Goal: Task Accomplishment & Management: Use online tool/utility

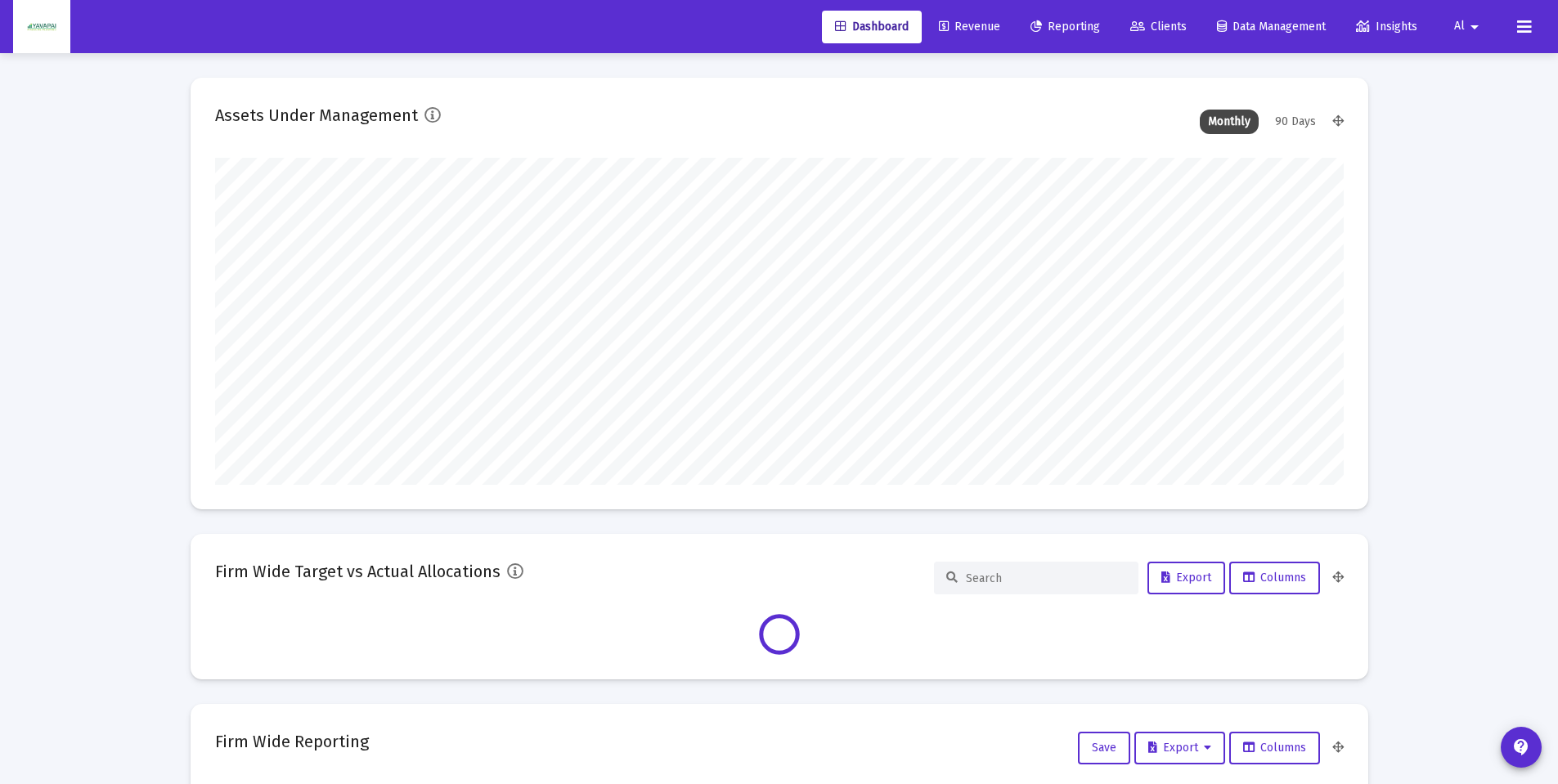
scroll to position [327, 608]
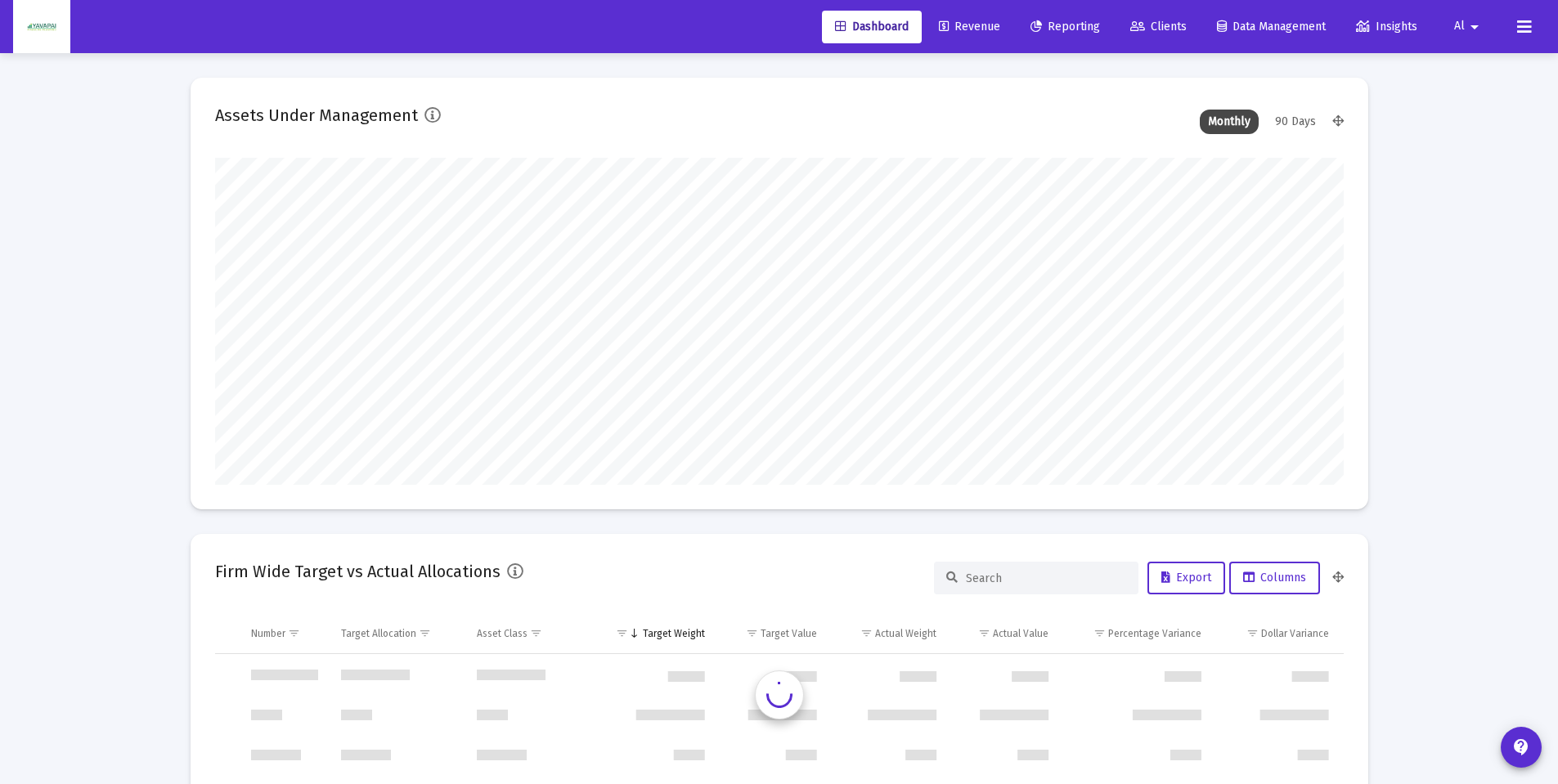
type input "[DATE]"
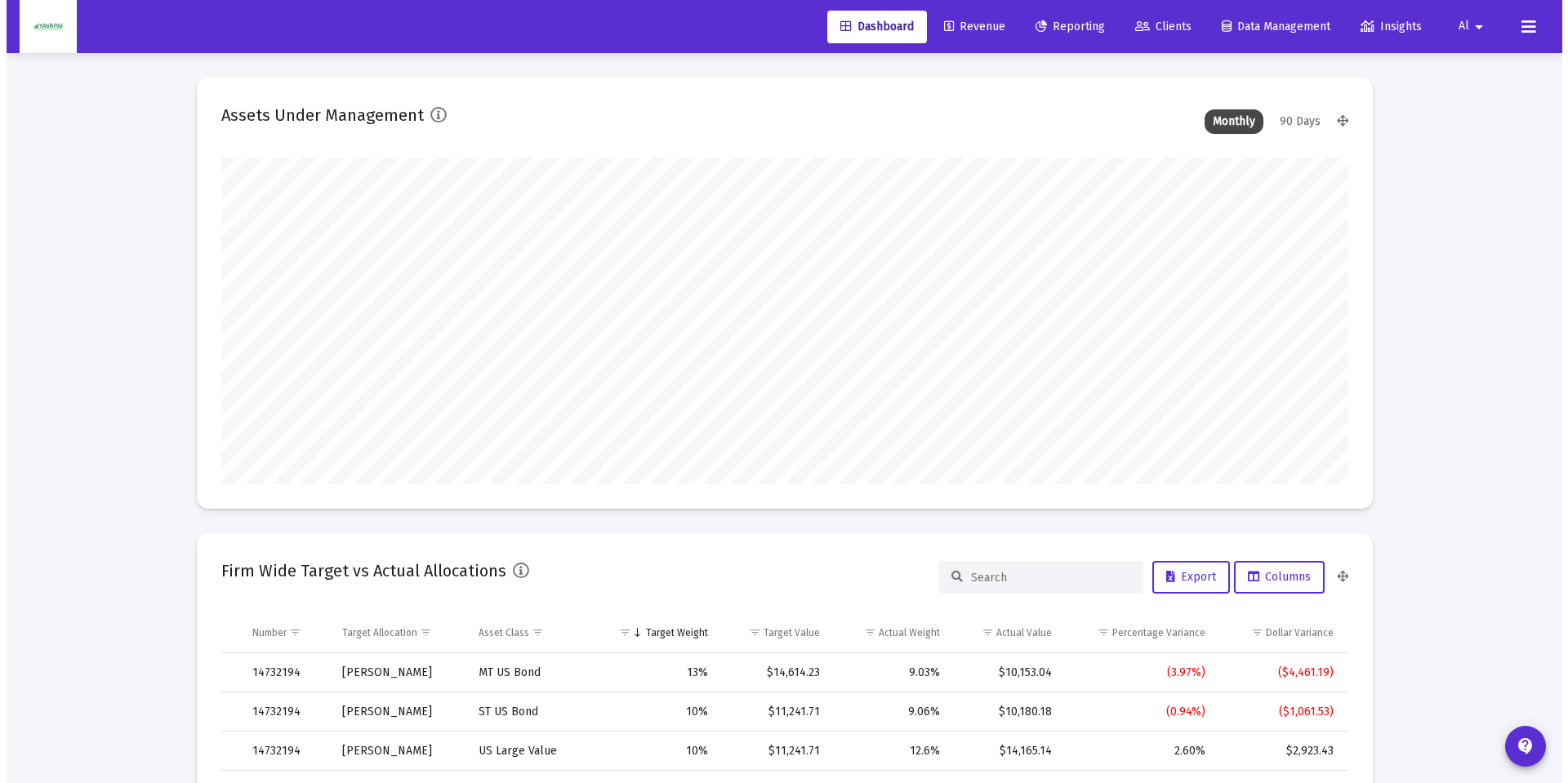
scroll to position [326, 527]
click at [1055, 28] on span "Reporting" at bounding box center [1063, 26] width 69 height 14
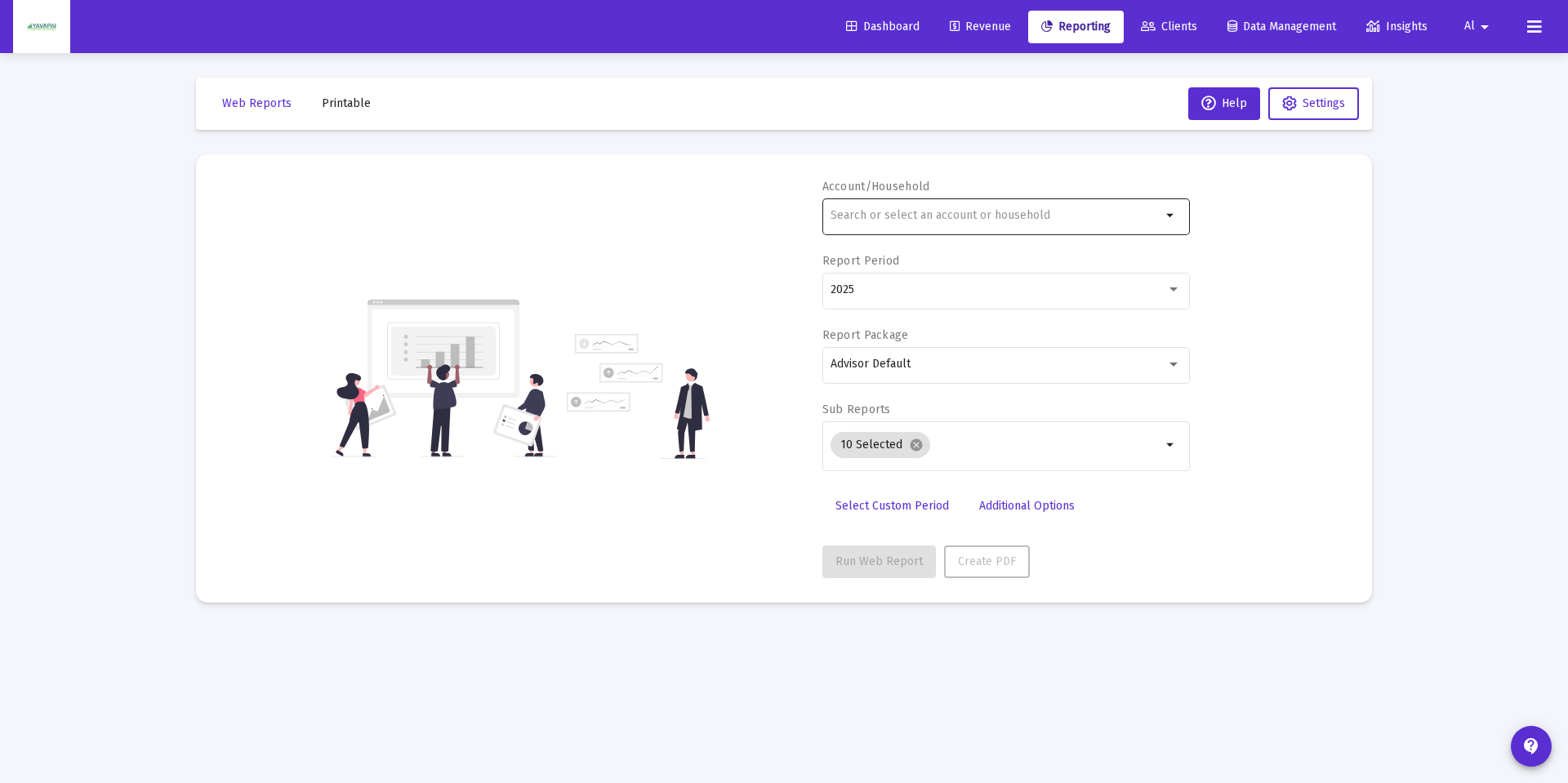
click at [918, 217] on input "text" at bounding box center [996, 216] width 331 height 13
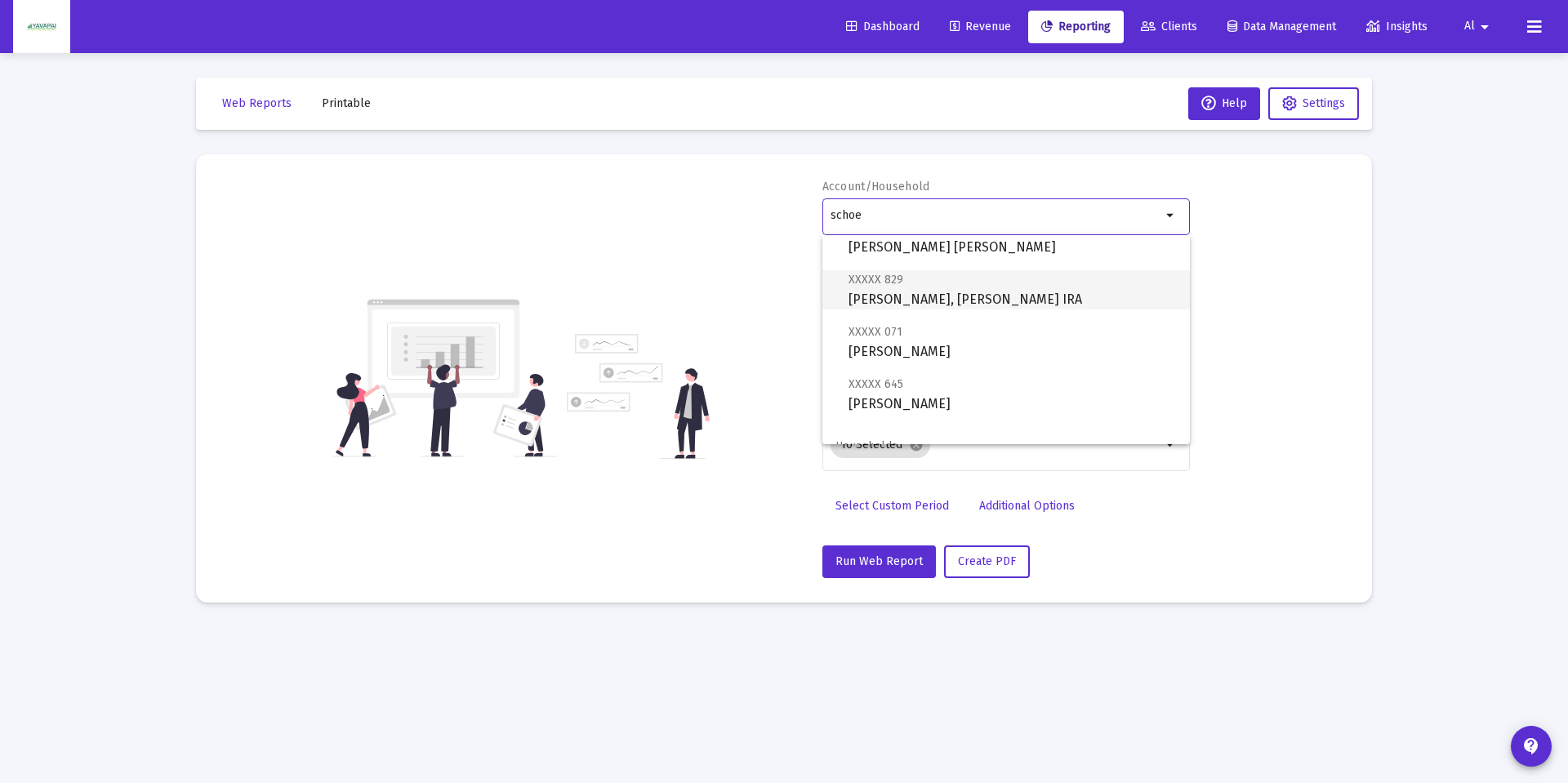
scroll to position [118, 0]
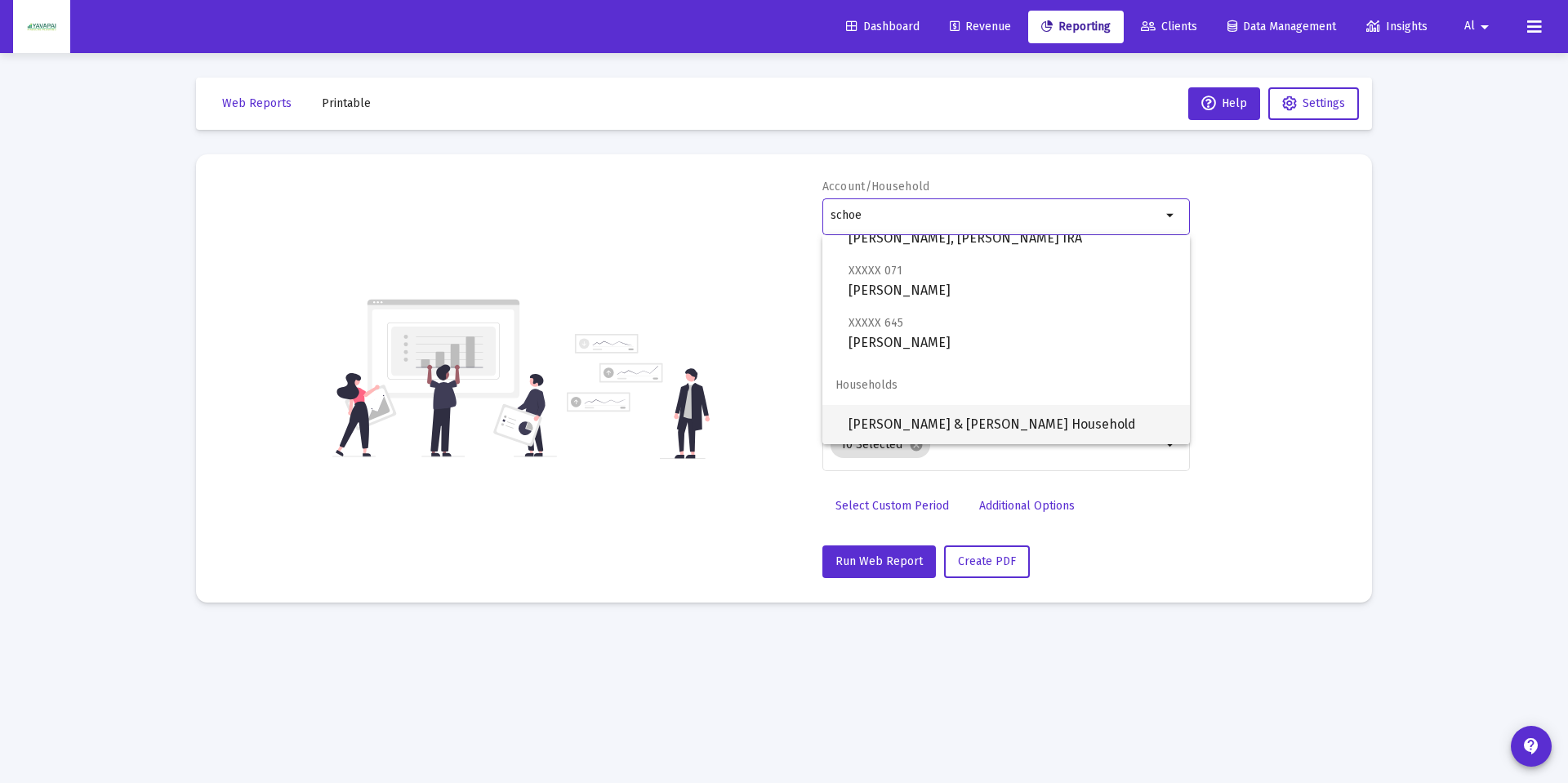
click at [932, 415] on span "[PERSON_NAME] & [PERSON_NAME] Household" at bounding box center [1012, 424] width 328 height 40
type input "[PERSON_NAME] & [PERSON_NAME] Household"
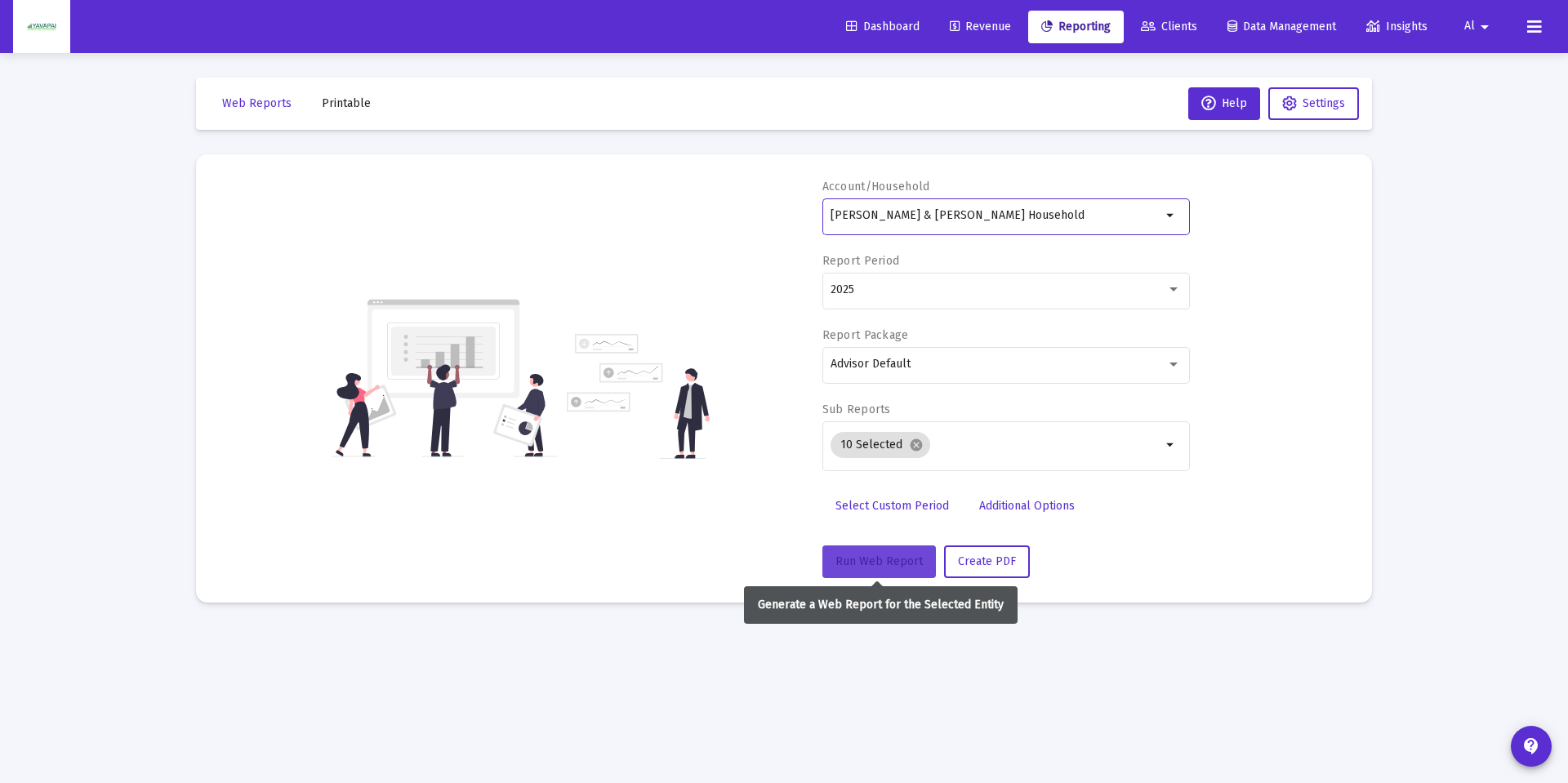
click at [888, 568] on span "Run Web Report" at bounding box center [879, 561] width 87 height 14
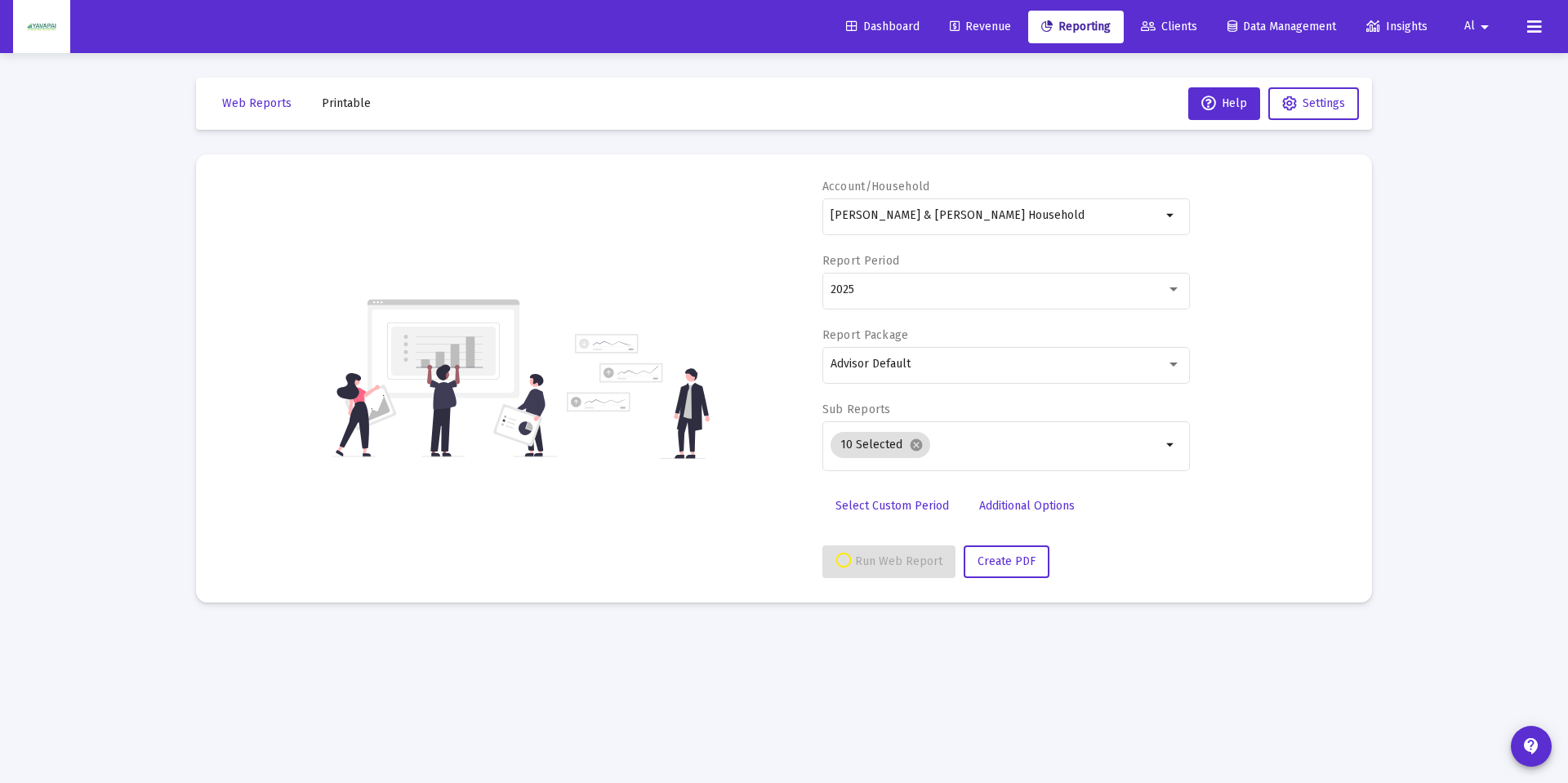
click at [1301, 543] on div "Account/Household [PERSON_NAME] & [PERSON_NAME] Household arrow_drop_down Repor…" at bounding box center [783, 378] width 1127 height 399
click at [965, 22] on span "Revenue" at bounding box center [980, 26] width 61 height 14
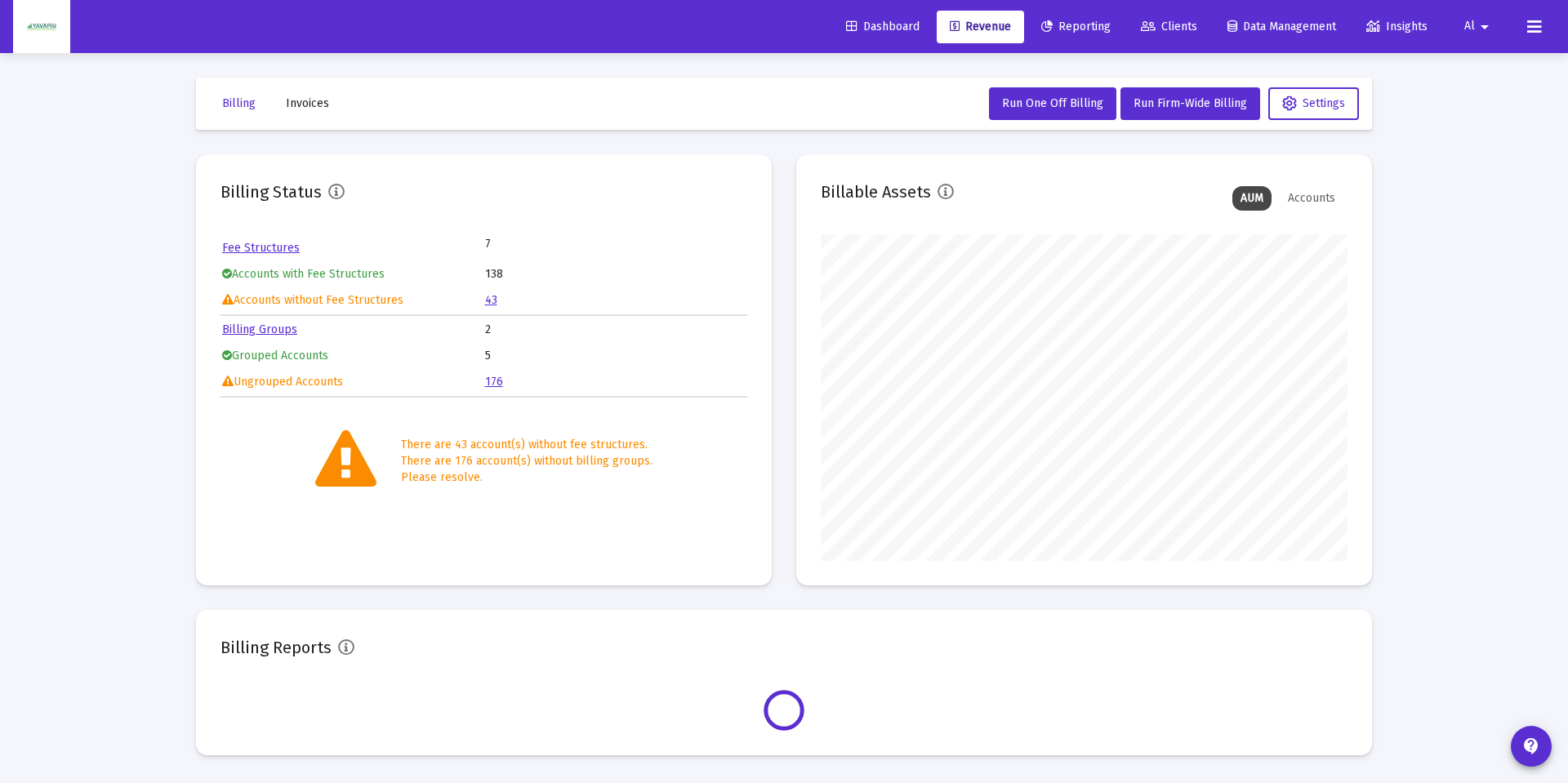
scroll to position [326, 527]
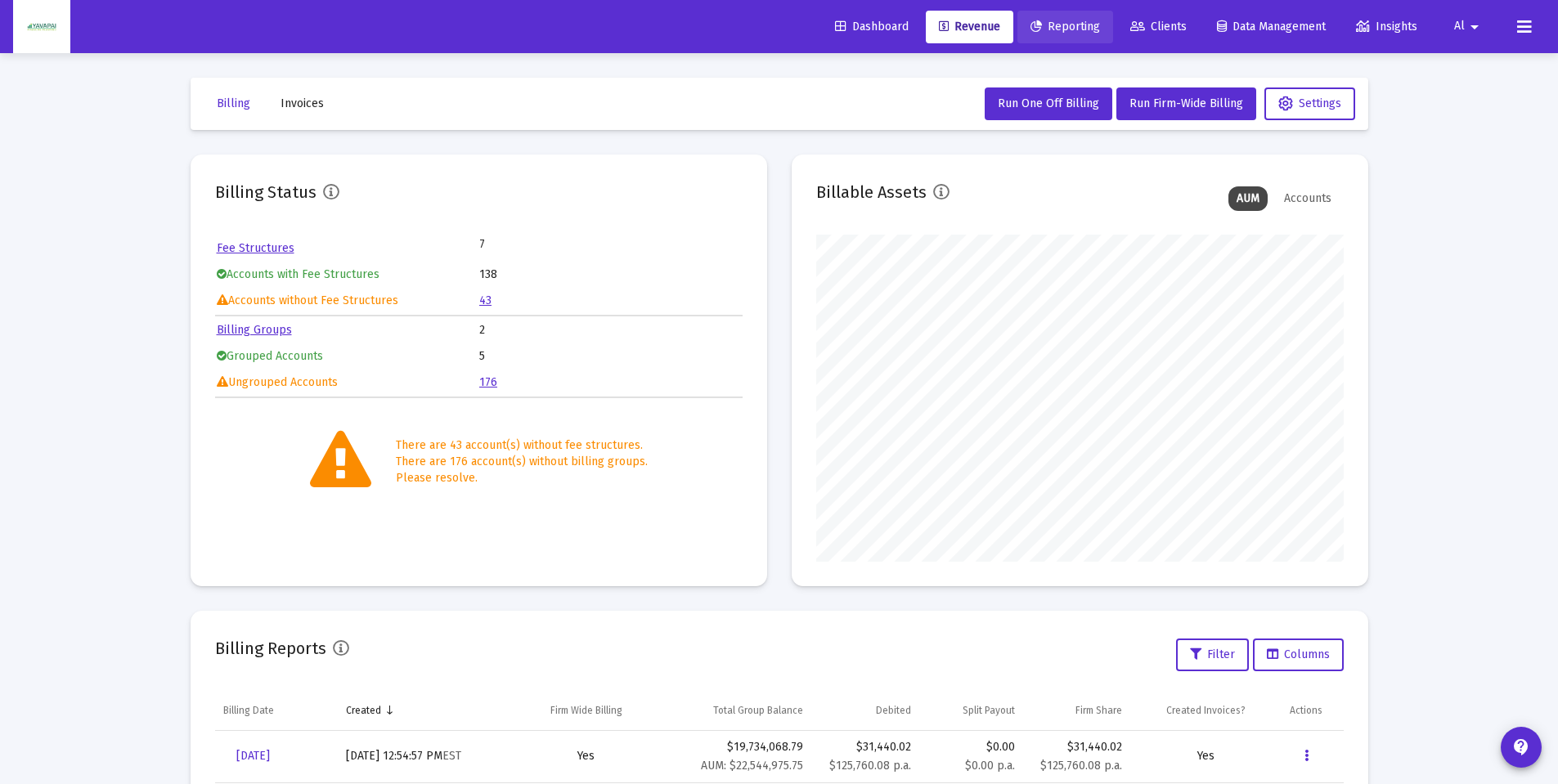
click at [1070, 31] on span "Reporting" at bounding box center [1065, 26] width 69 height 14
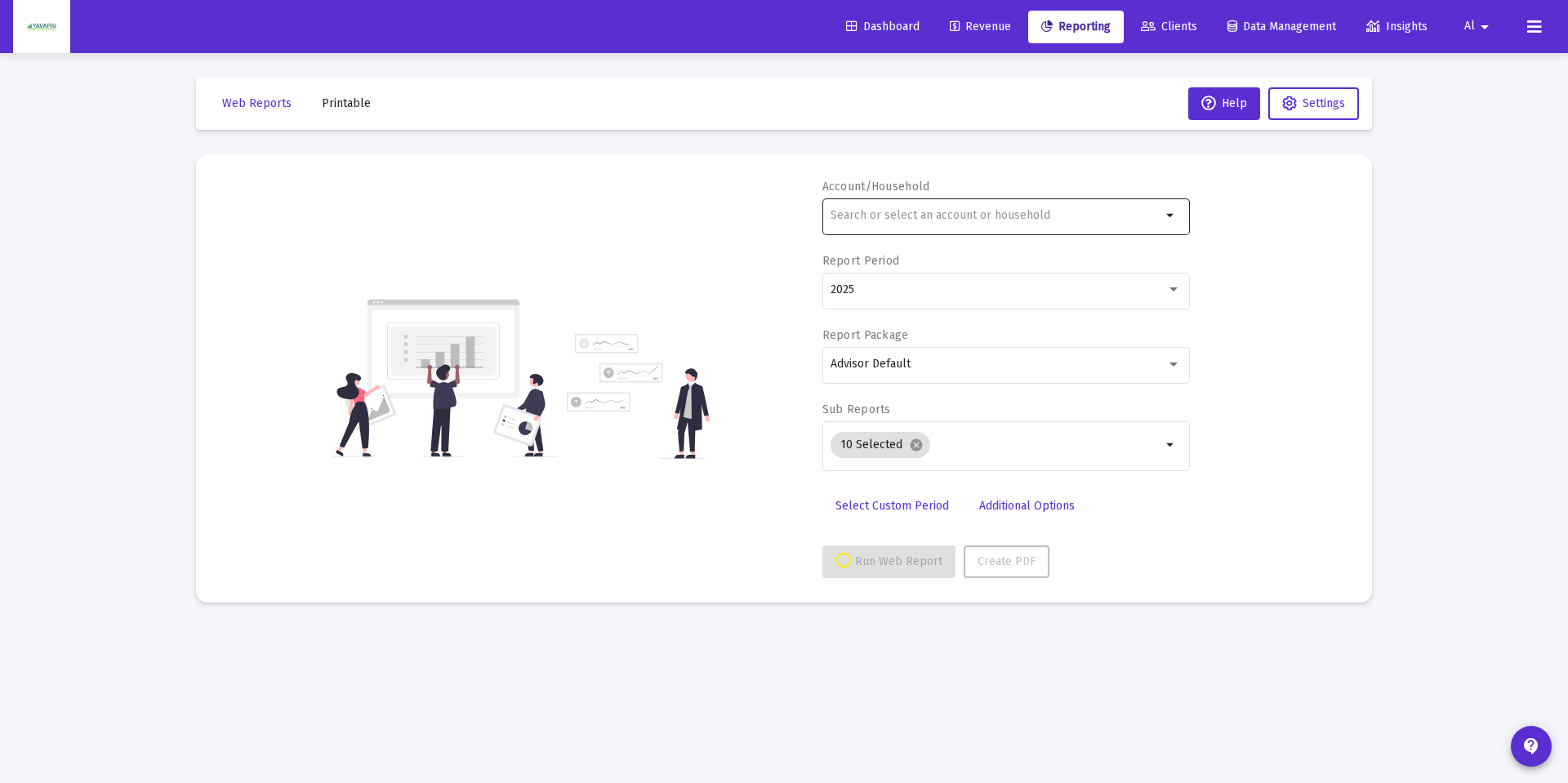
click at [988, 232] on div at bounding box center [996, 215] width 331 height 40
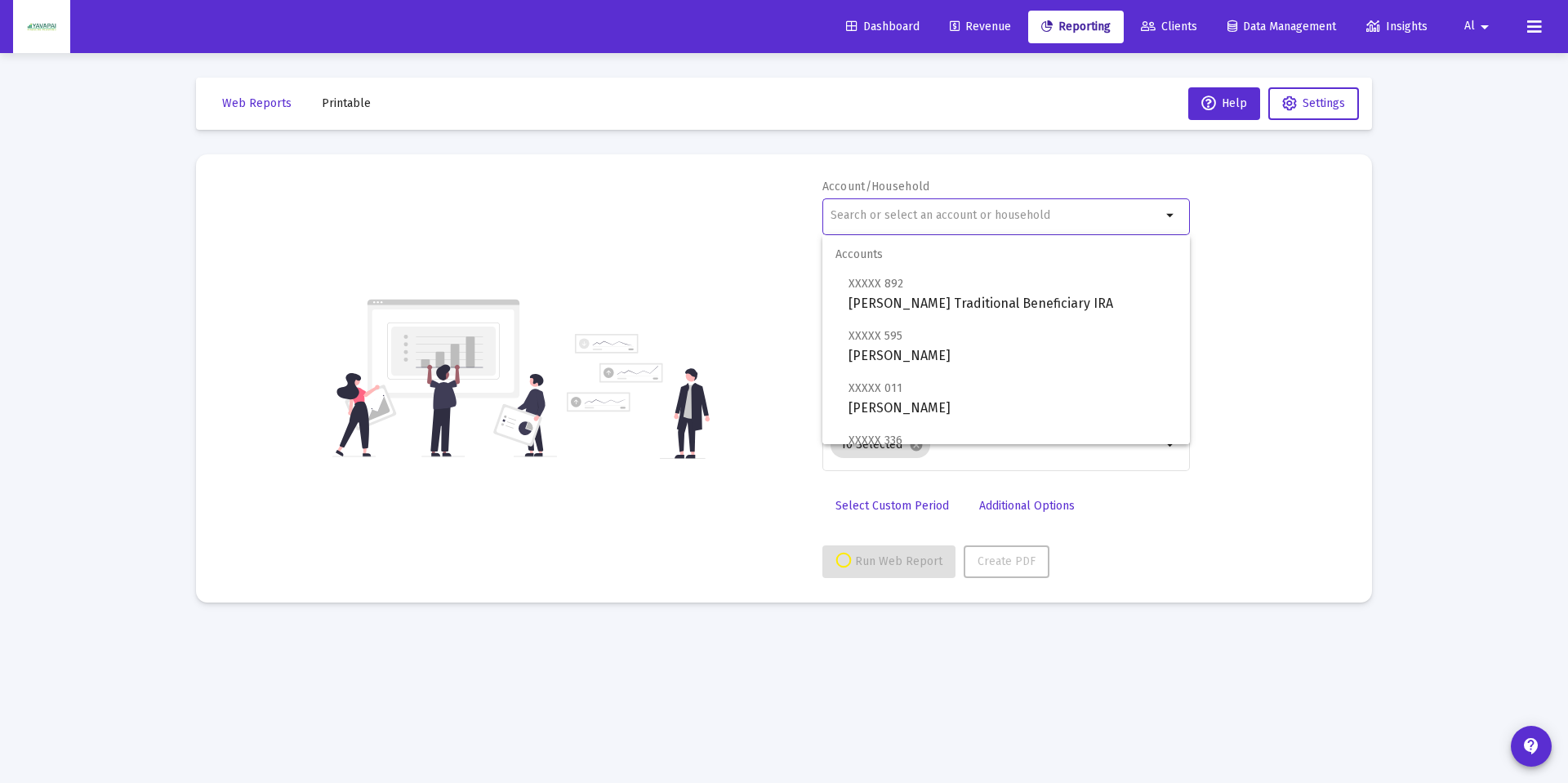
click at [986, 221] on input "text" at bounding box center [996, 216] width 331 height 13
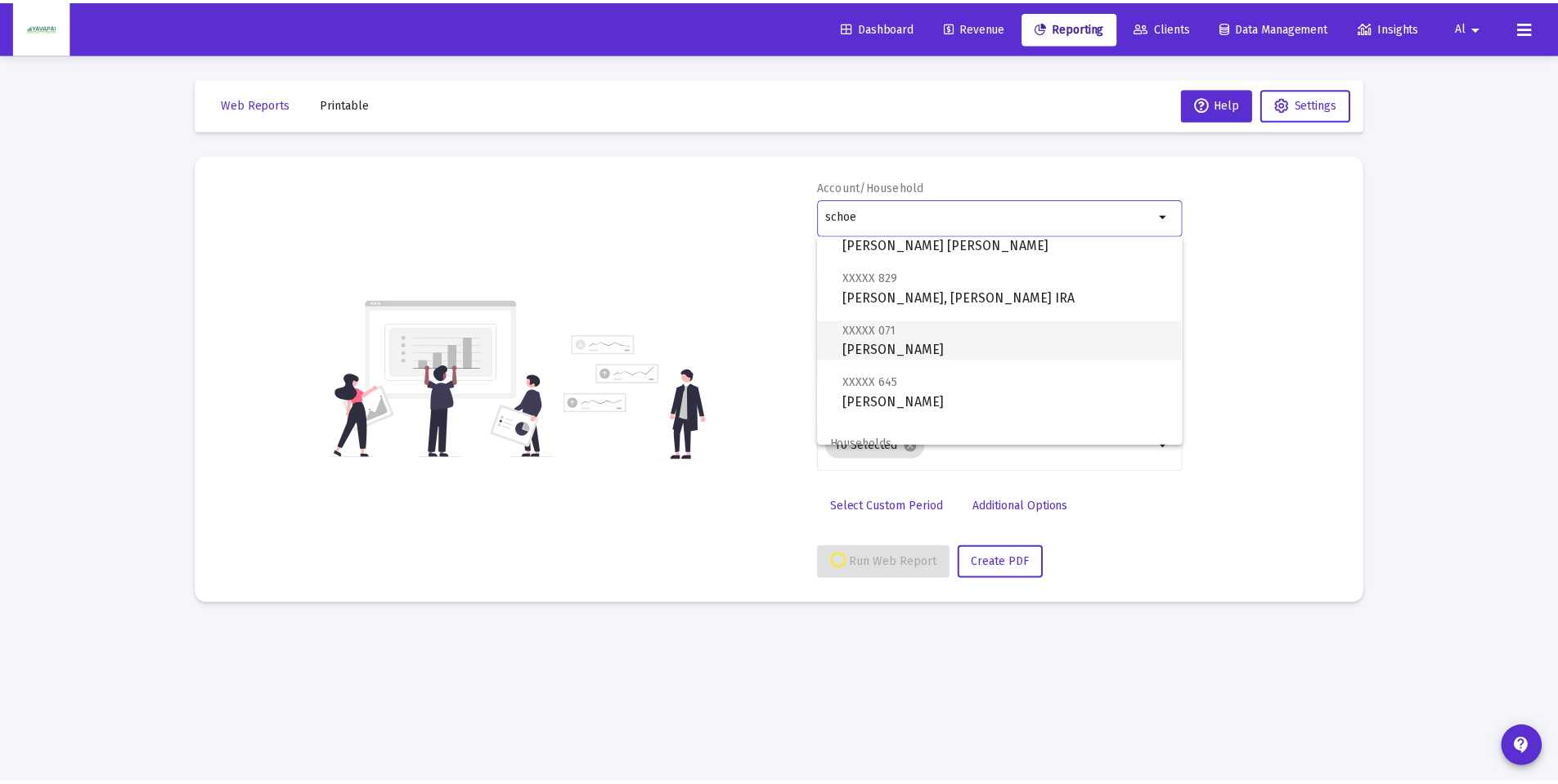
scroll to position [118, 0]
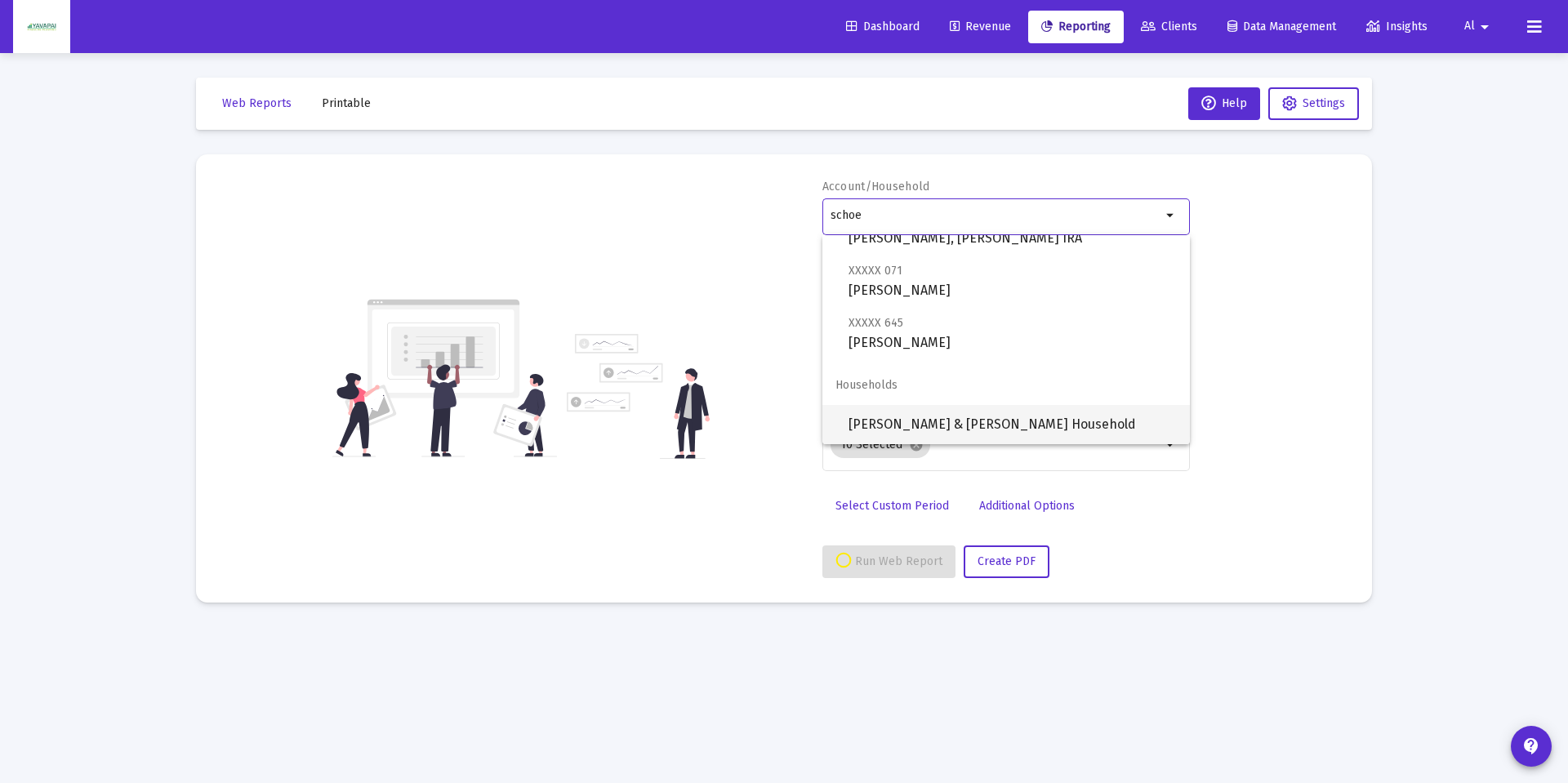
click at [921, 424] on span "[PERSON_NAME] & [PERSON_NAME] Household" at bounding box center [1012, 424] width 328 height 40
type input "[PERSON_NAME] & [PERSON_NAME] Household"
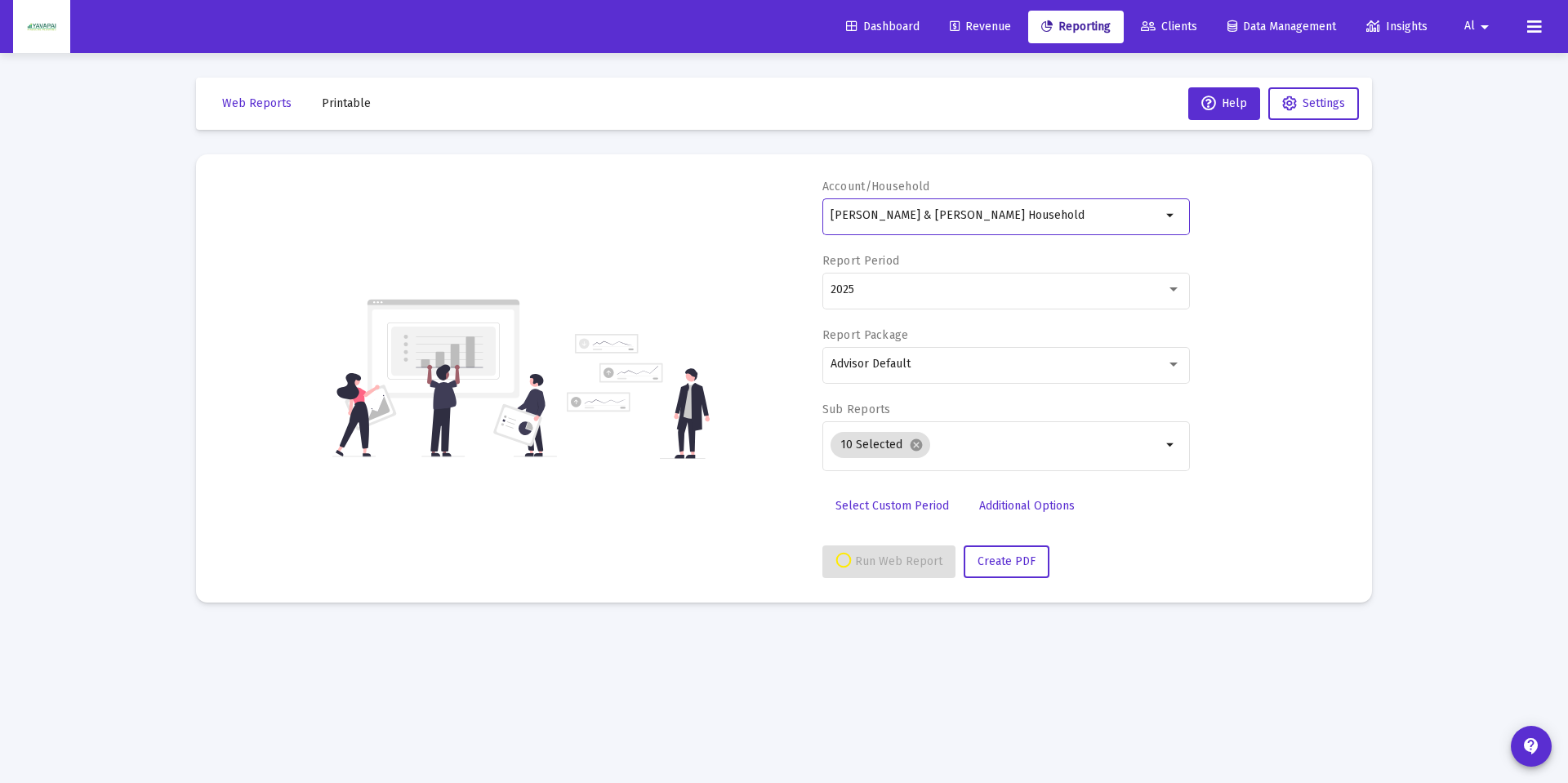
select select "View all"
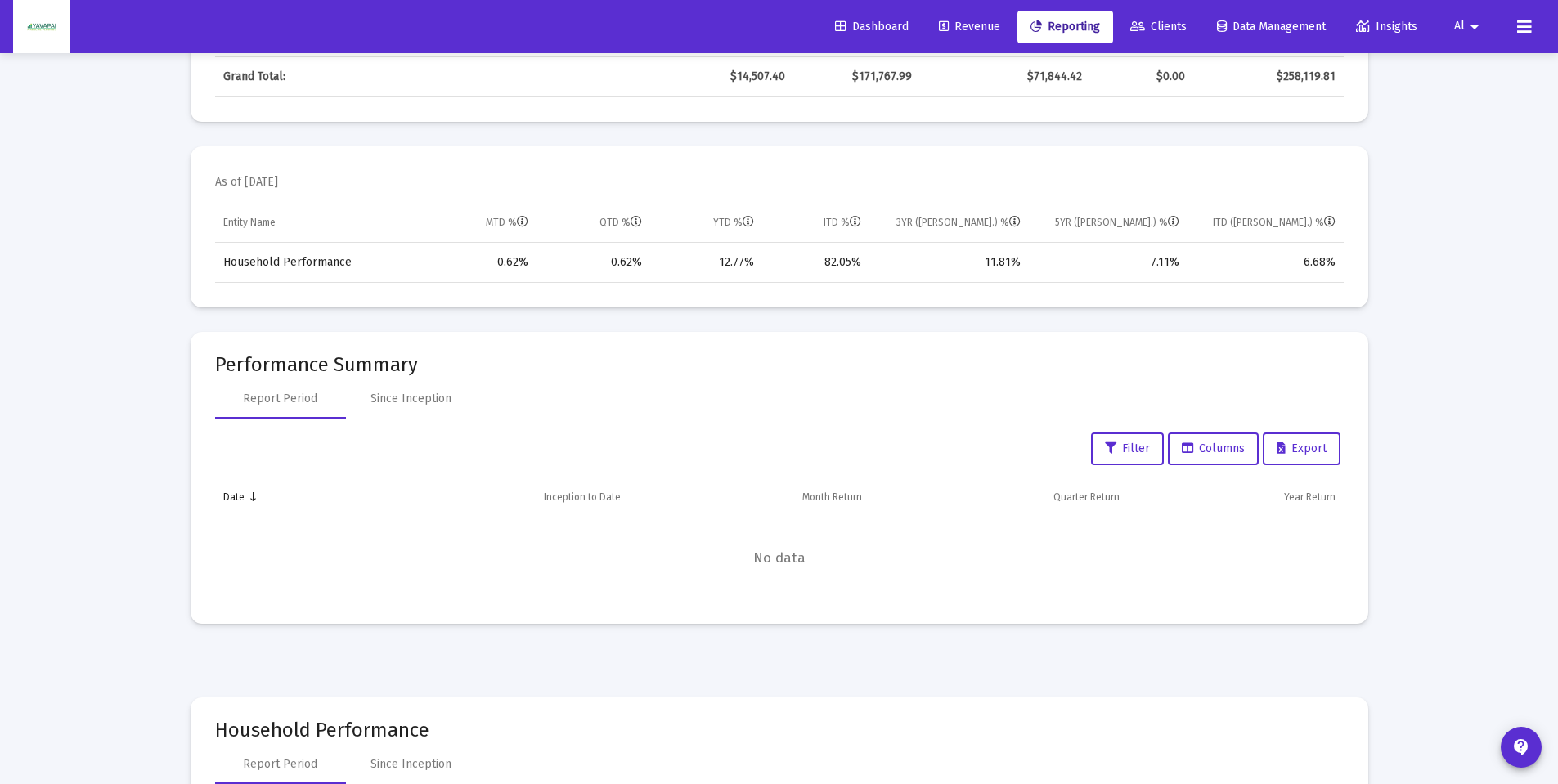
scroll to position [1063, 0]
